Goal: Transaction & Acquisition: Obtain resource

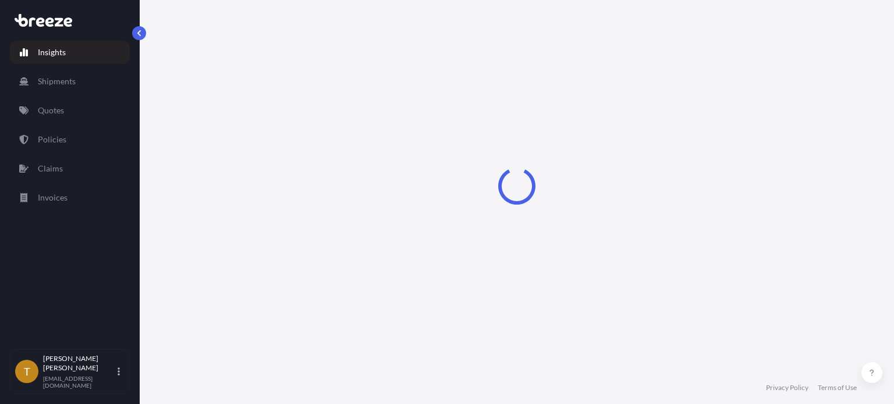
select select "2025"
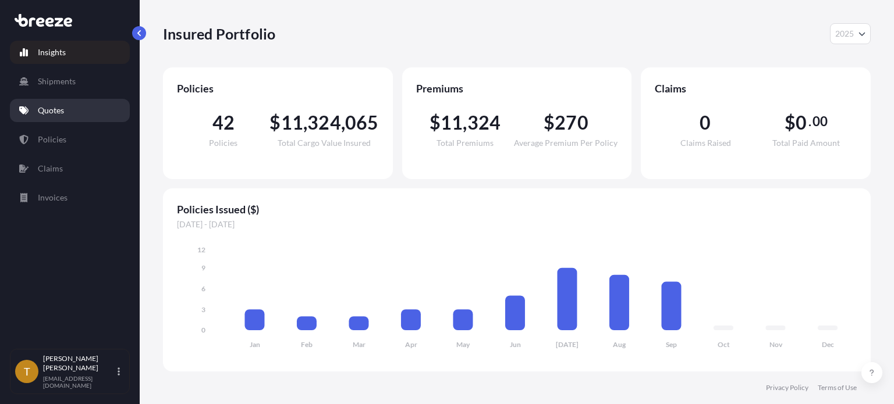
click at [64, 116] on link "Quotes" at bounding box center [70, 110] width 120 height 23
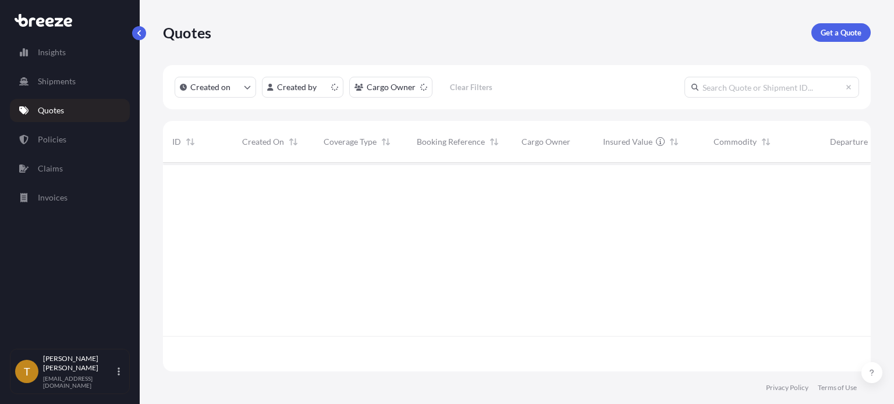
scroll to position [207, 698]
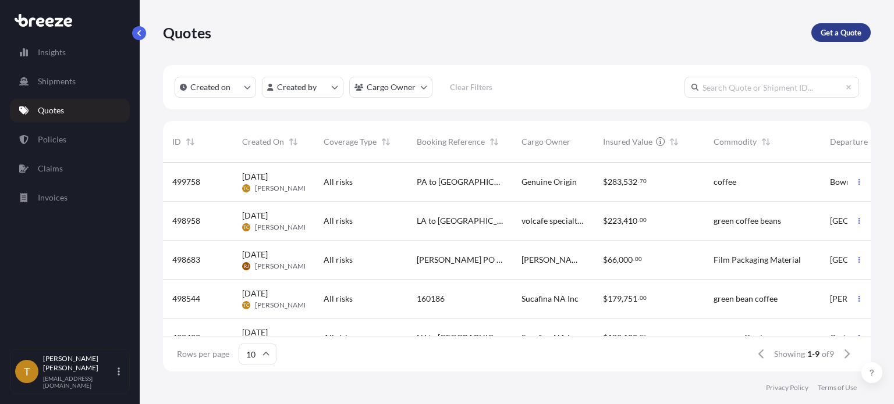
click at [832, 30] on p "Get a Quote" at bounding box center [840, 33] width 41 height 12
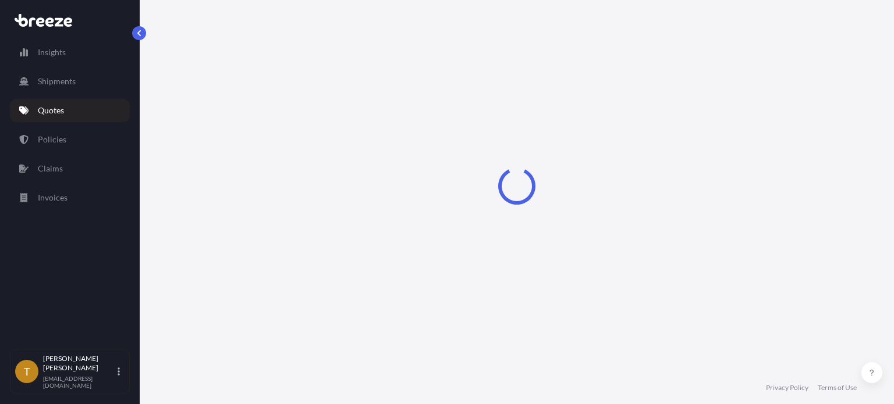
select select "Sea"
select select "1"
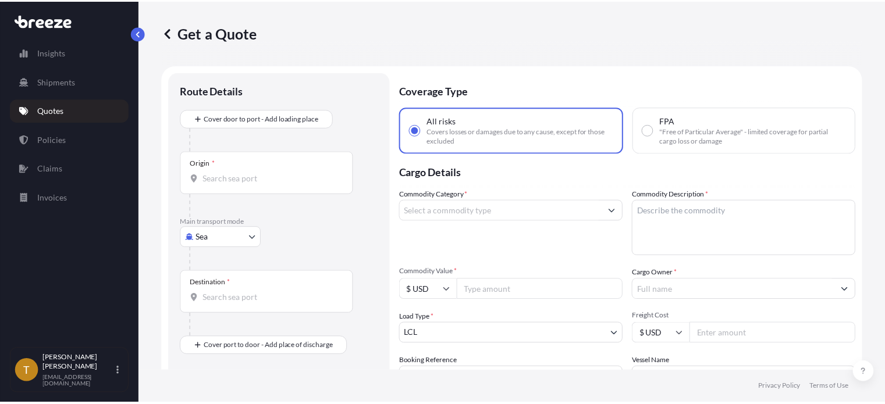
scroll to position [19, 0]
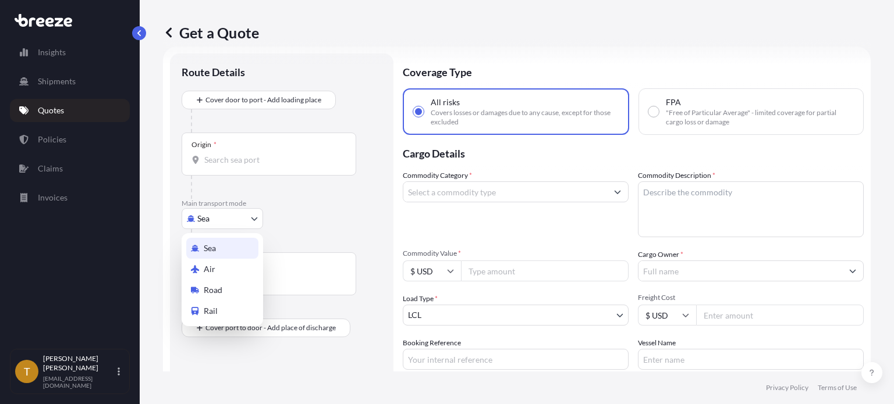
click at [257, 218] on body "Insights Shipments Quotes Policies Claims Invoices T [PERSON_NAME] [EMAIL_ADDRE…" at bounding box center [447, 246] width 894 height 492
click at [214, 290] on span "Road" at bounding box center [213, 291] width 19 height 12
select select "Road"
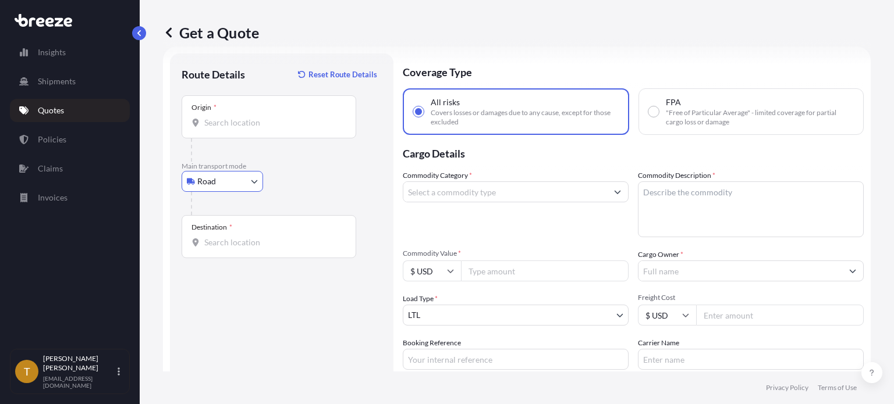
click at [254, 117] on input "Origin *" at bounding box center [272, 123] width 137 height 12
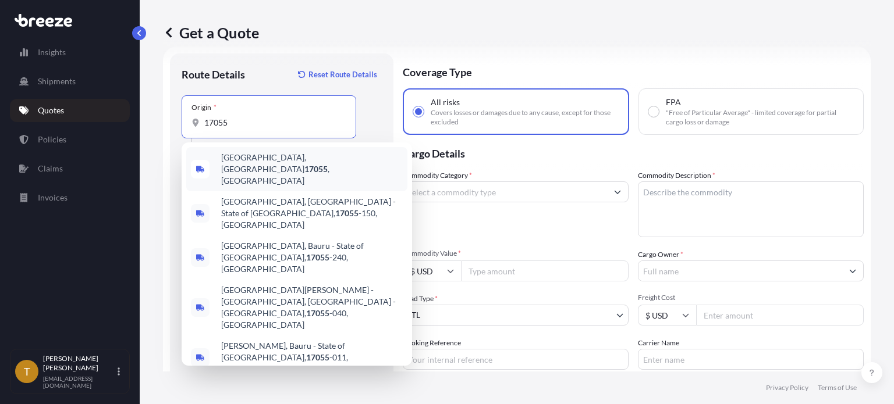
click at [251, 164] on span "[GEOGRAPHIC_DATA], [GEOGRAPHIC_DATA] 17055 , [GEOGRAPHIC_DATA]" at bounding box center [312, 169] width 182 height 35
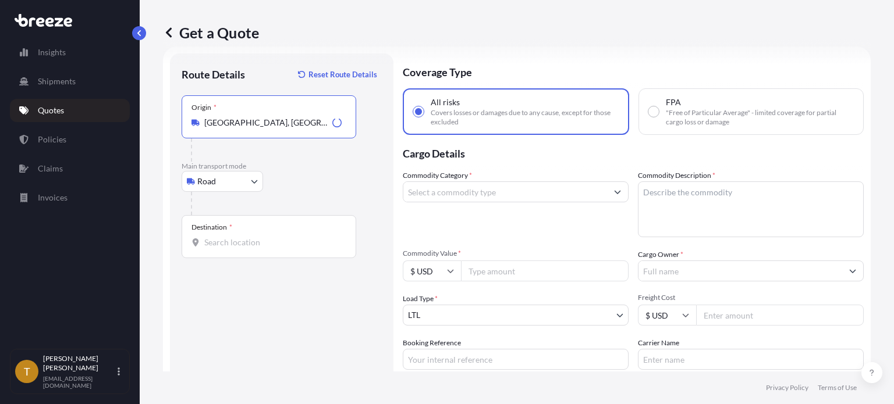
type input "[GEOGRAPHIC_DATA], [GEOGRAPHIC_DATA] 17055, [GEOGRAPHIC_DATA]"
click at [246, 220] on div "Destination *" at bounding box center [269, 236] width 175 height 43
click at [246, 237] on input "Destination *" at bounding box center [272, 243] width 137 height 12
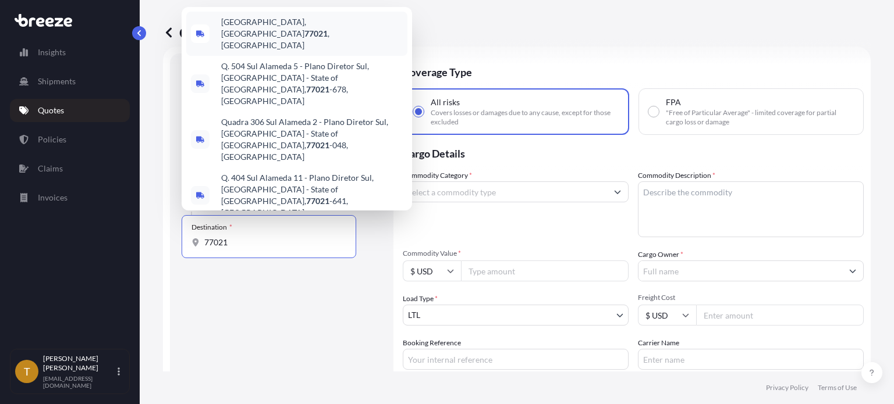
click at [256, 51] on span "[GEOGRAPHIC_DATA] , [GEOGRAPHIC_DATA]" at bounding box center [312, 33] width 182 height 35
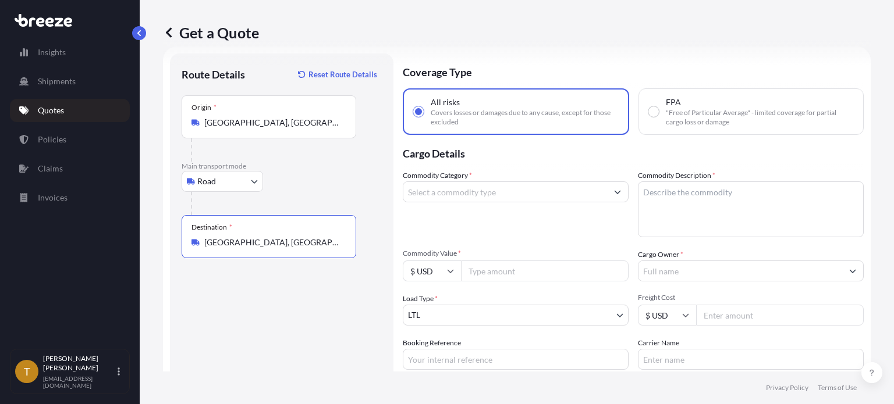
type input "[GEOGRAPHIC_DATA], [GEOGRAPHIC_DATA]"
click at [507, 190] on input "Commodity Category *" at bounding box center [505, 192] width 204 height 21
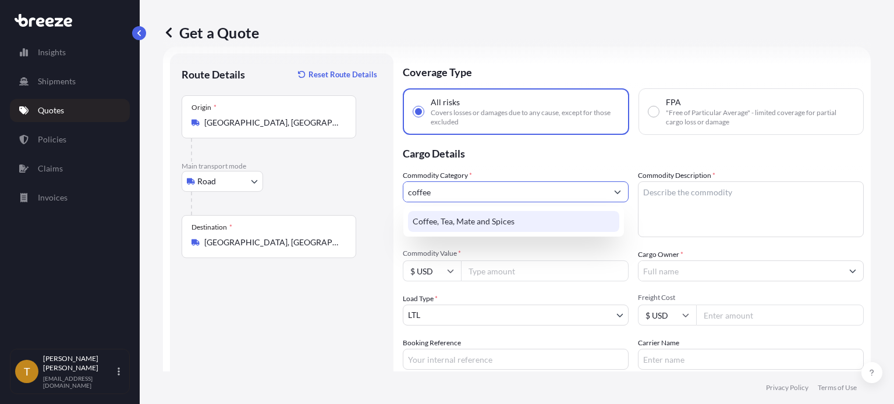
click at [521, 224] on div "Coffee, Tea, Mate and Spices" at bounding box center [513, 221] width 211 height 21
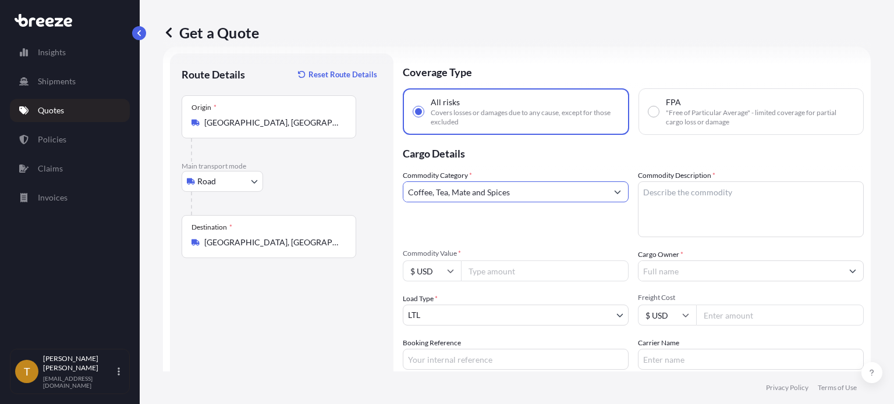
type input "Coffee, Tea, Mate and Spices"
click at [672, 201] on textarea "Commodity Description *" at bounding box center [751, 210] width 226 height 56
type textarea "coffee"
click at [503, 273] on input "Commodity Value *" at bounding box center [545, 271] width 168 height 21
type input "276385.20"
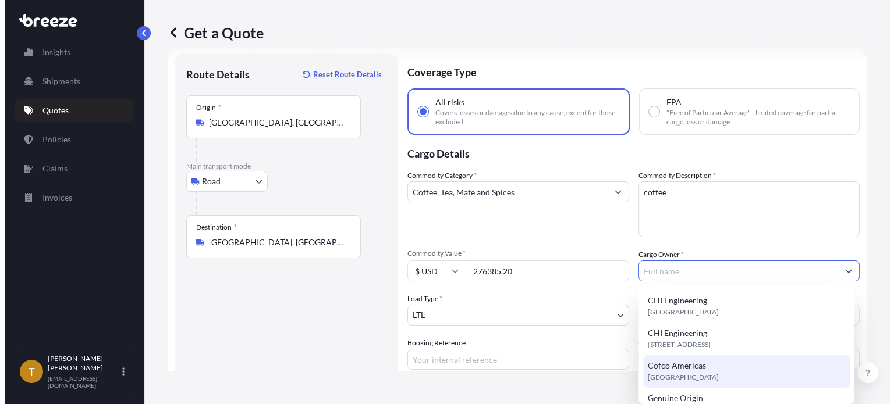
scroll to position [58, 0]
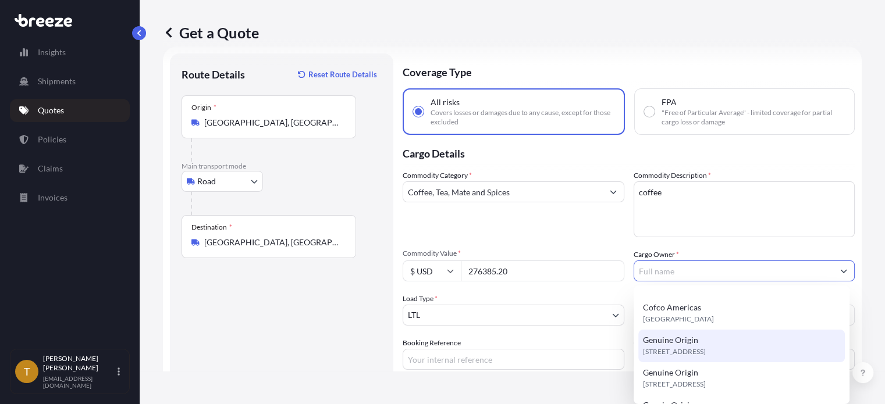
click at [698, 352] on span "[STREET_ADDRESS]" at bounding box center [674, 352] width 63 height 12
type input "Genuine Origin"
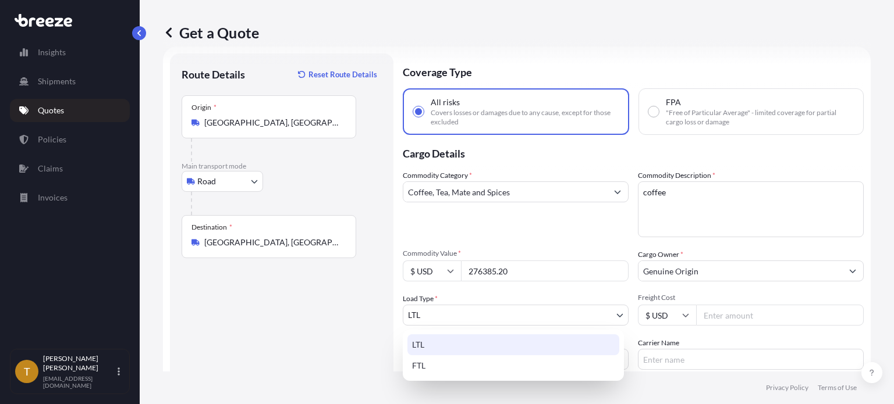
click at [584, 315] on body "15 options available. Insights Shipments Quotes Policies Claims Invoices T [PER…" at bounding box center [447, 246] width 894 height 492
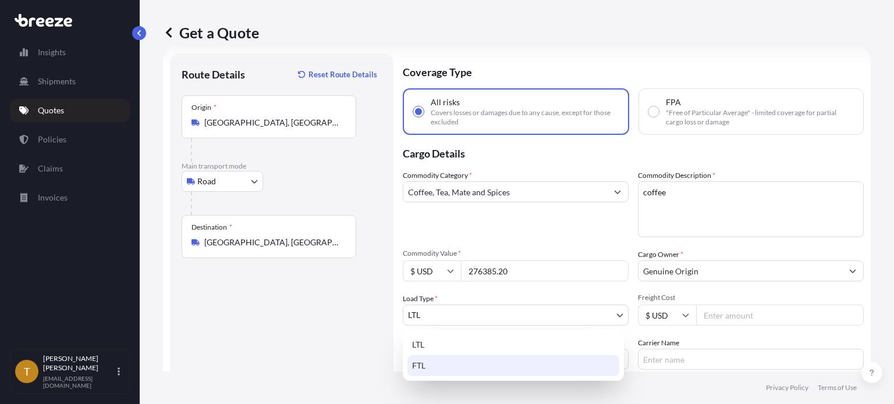
click at [488, 360] on div "FTL" at bounding box center [513, 366] width 212 height 21
select select "2"
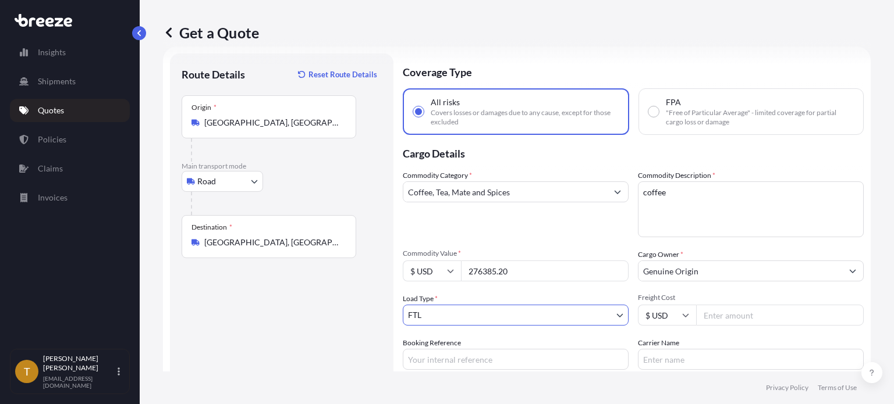
click at [729, 317] on input "Freight Cost" at bounding box center [780, 315] width 168 height 21
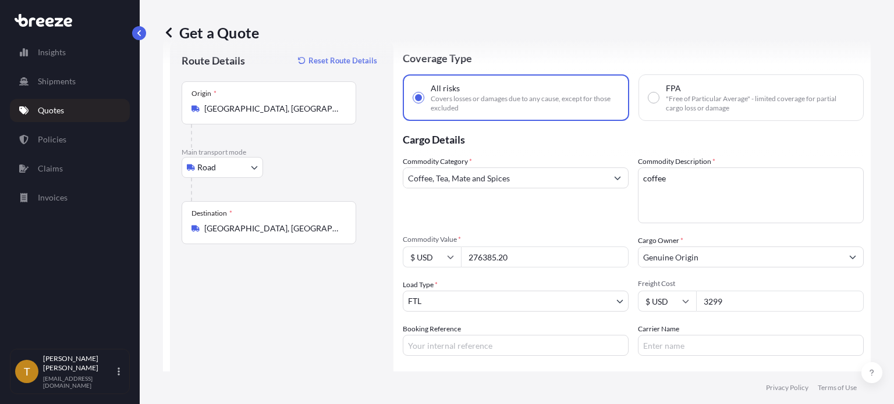
scroll to position [123, 0]
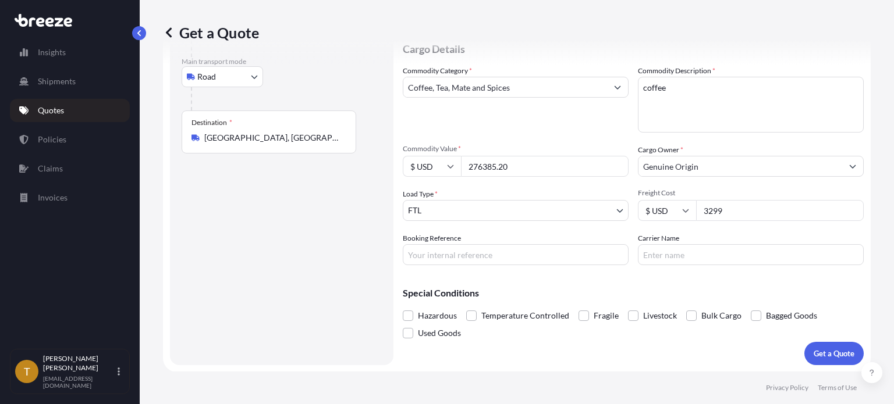
type input "3299"
click at [480, 265] on input "Booking Reference" at bounding box center [516, 254] width 226 height 21
type input "PA to [GEOGRAPHIC_DATA]"
click at [837, 353] on p "Get a Quote" at bounding box center [833, 354] width 41 height 12
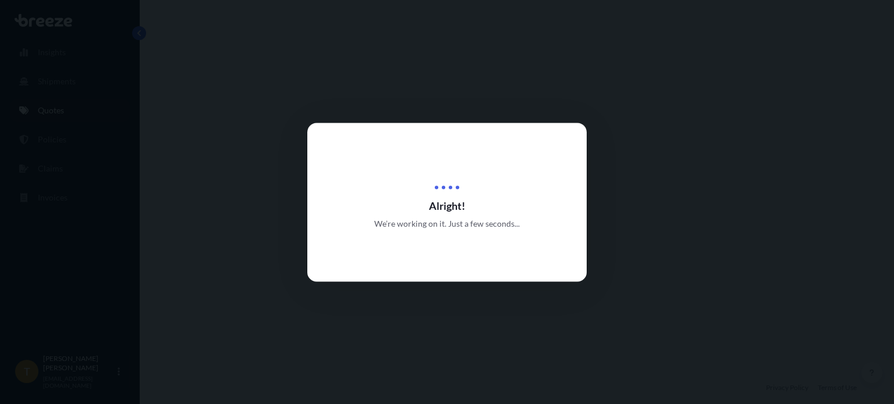
select select "Road"
select select "2"
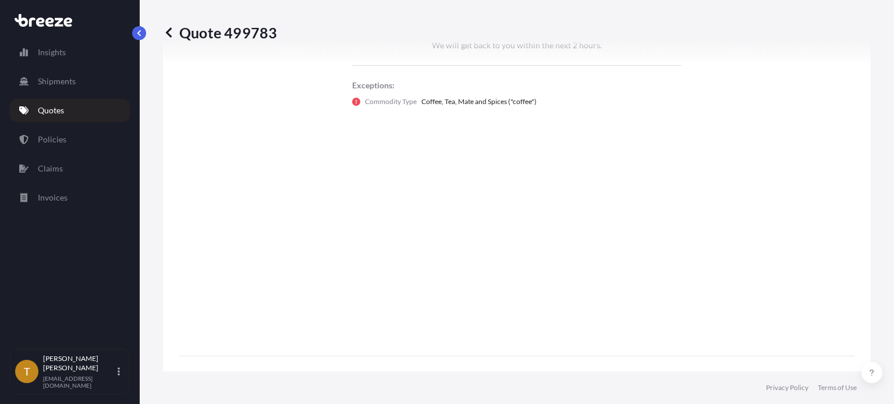
scroll to position [377, 0]
